Goal: Transaction & Acquisition: Obtain resource

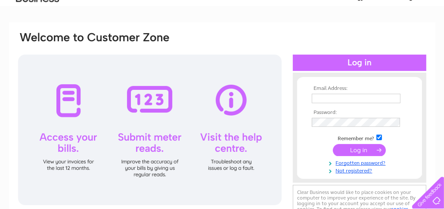
scroll to position [42, 0]
click at [371, 87] on th "Email Address:" at bounding box center [359, 89] width 100 height 6
click at [365, 98] on input "text" at bounding box center [355, 98] width 89 height 9
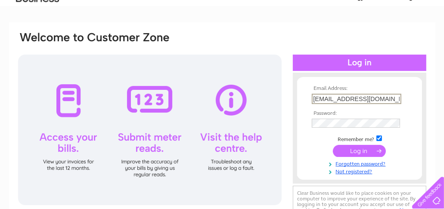
type input "cibreen51@googlemail.com"
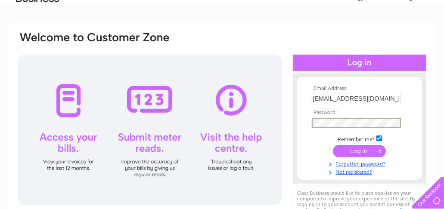
click at [359, 150] on input "submit" at bounding box center [359, 151] width 53 height 12
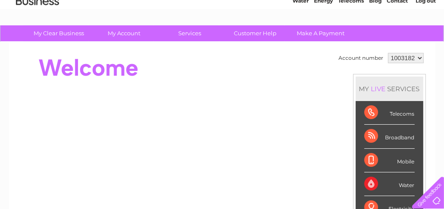
scroll to position [42, 0]
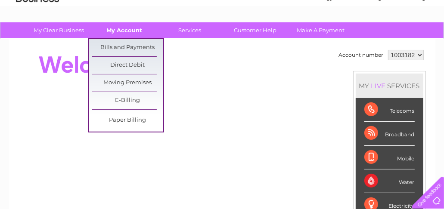
click at [125, 28] on link "My Account" at bounding box center [124, 30] width 71 height 16
click at [128, 46] on link "Bills and Payments" at bounding box center [127, 47] width 71 height 17
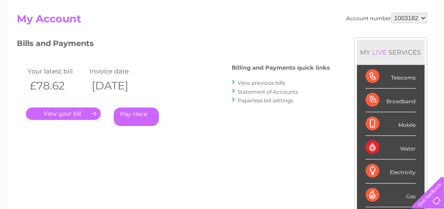
scroll to position [86, 0]
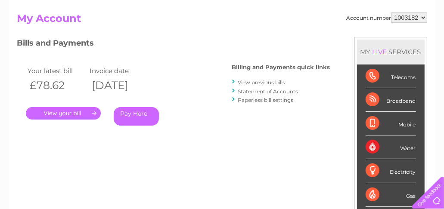
click at [246, 83] on link "View previous bills" at bounding box center [261, 82] width 47 height 6
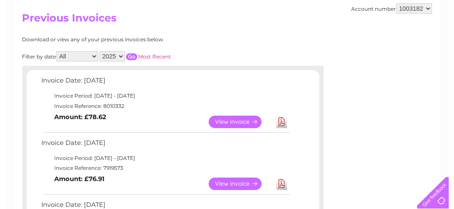
scroll to position [86, 0]
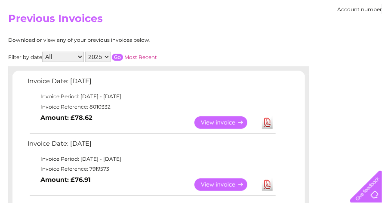
click at [196, 40] on div "Download or view any of your previous invoices below." at bounding box center [121, 40] width 226 height 6
click at [268, 120] on link "Download" at bounding box center [267, 122] width 11 height 12
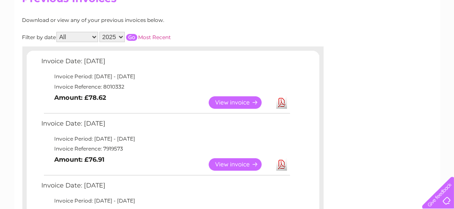
scroll to position [0, 0]
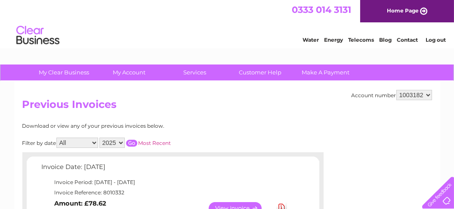
click at [430, 39] on link "Log out" at bounding box center [435, 40] width 20 height 6
